Goal: Communication & Community: Answer question/provide support

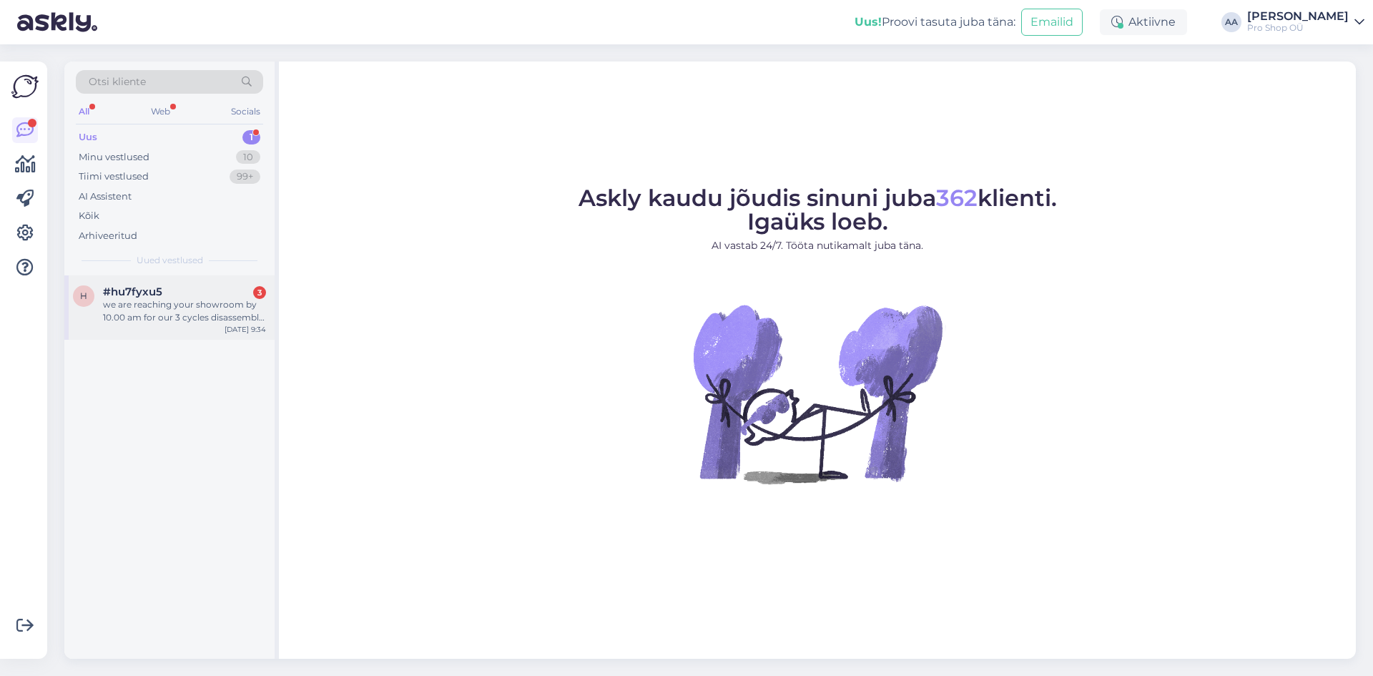
click at [159, 299] on div "we are reaching your showroom by 10.00 am for our 3 cycles disassembly and pack…" at bounding box center [184, 311] width 163 height 26
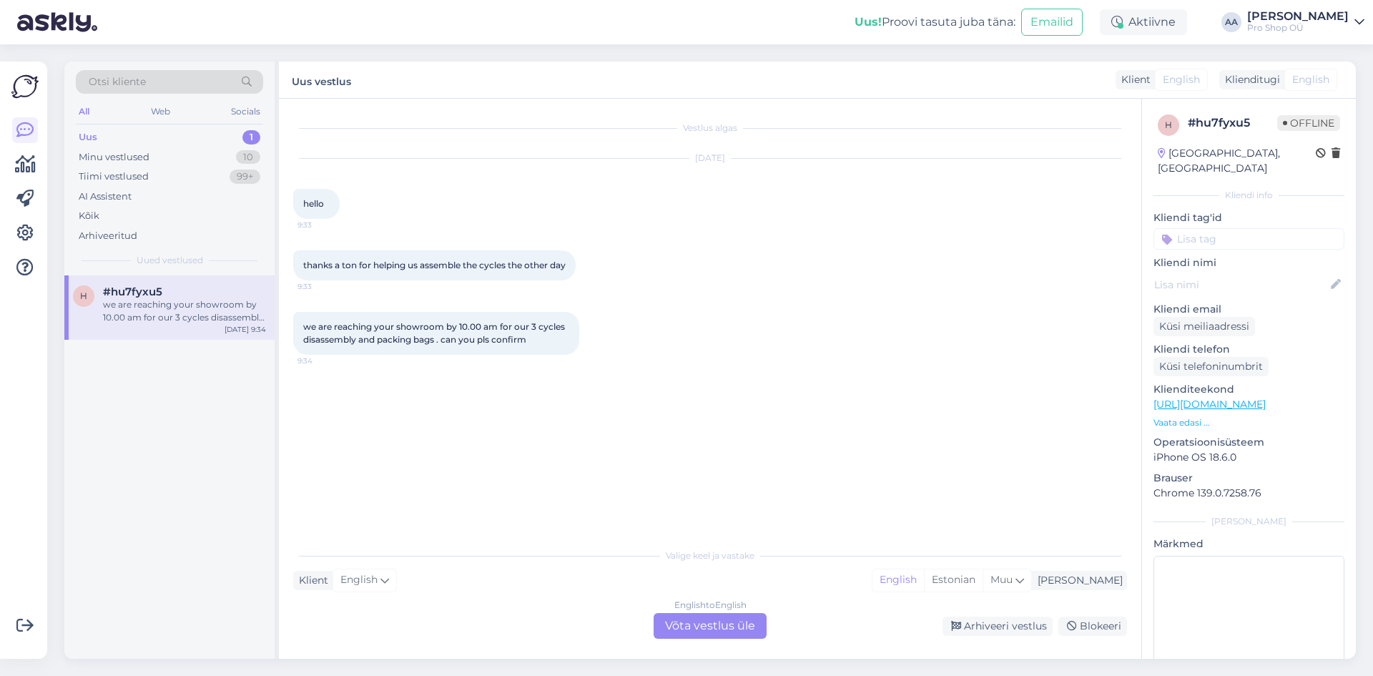
click at [727, 623] on div "English to English Võta vestlus üle" at bounding box center [710, 626] width 113 height 26
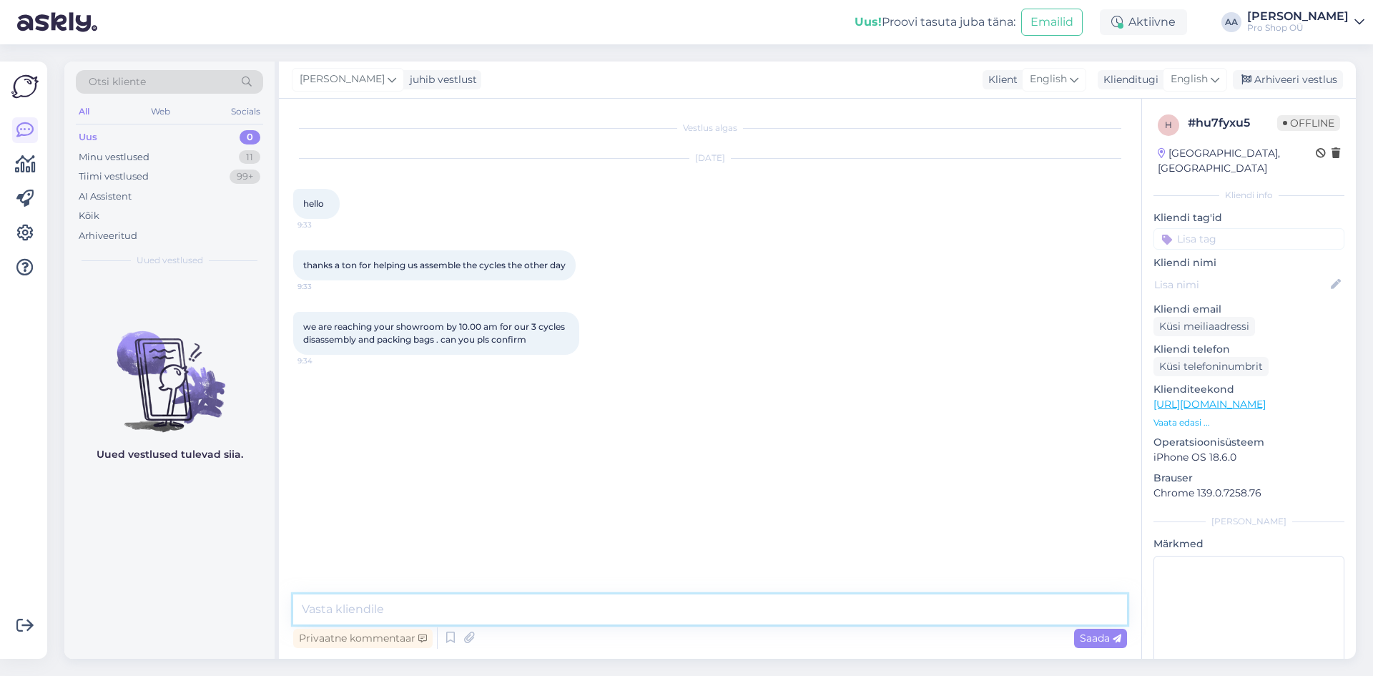
click at [491, 616] on textarea at bounding box center [710, 609] width 834 height 30
type textarea "Yes You are welcome"
click at [756, 415] on div "[PERSON_NAME] Yes You are welcome 10:11" at bounding box center [710, 401] width 834 height 62
click at [923, 398] on div "[PERSON_NAME] Yes You are welcome 10:11" at bounding box center [710, 401] width 834 height 62
click at [651, 365] on div "we are reaching your showroom by 10.00 am for our 3 cycles disassembly and pack…" at bounding box center [710, 333] width 834 height 74
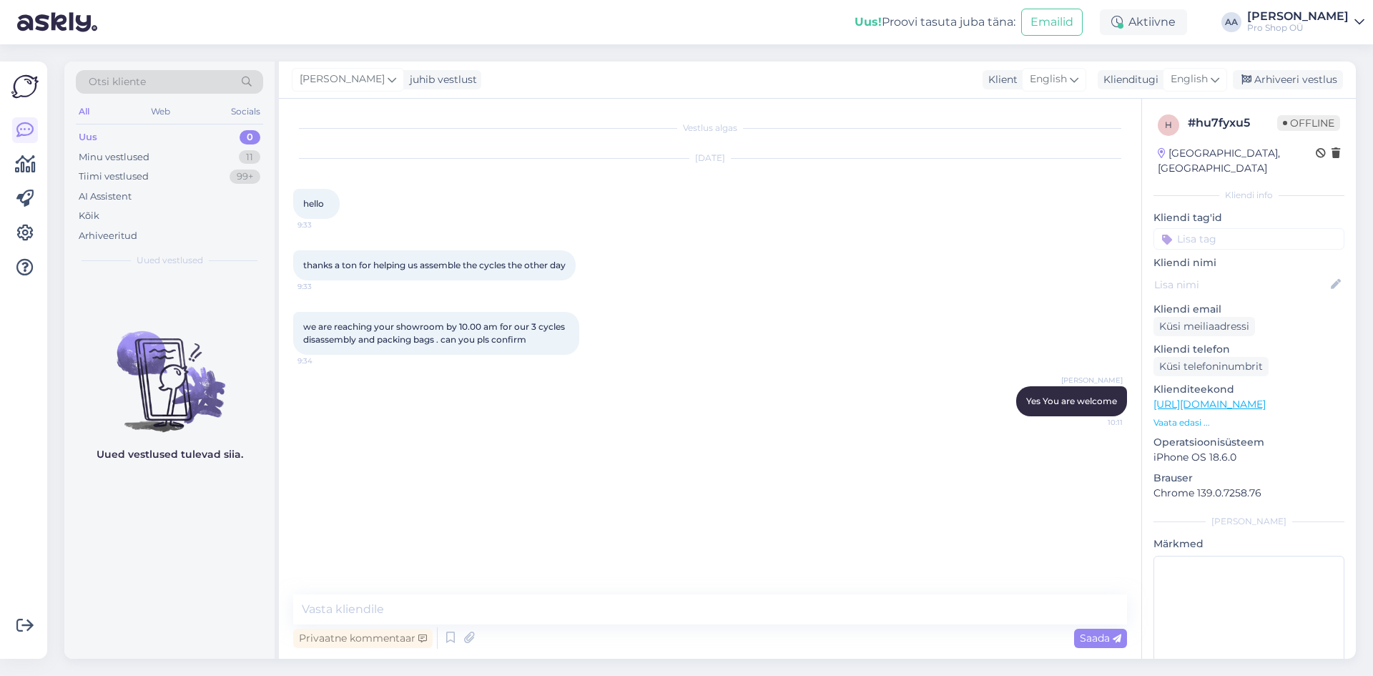
click at [805, 392] on div "[PERSON_NAME] Yes You are welcome 10:11" at bounding box center [710, 401] width 834 height 62
